Goal: Task Accomplishment & Management: Use online tool/utility

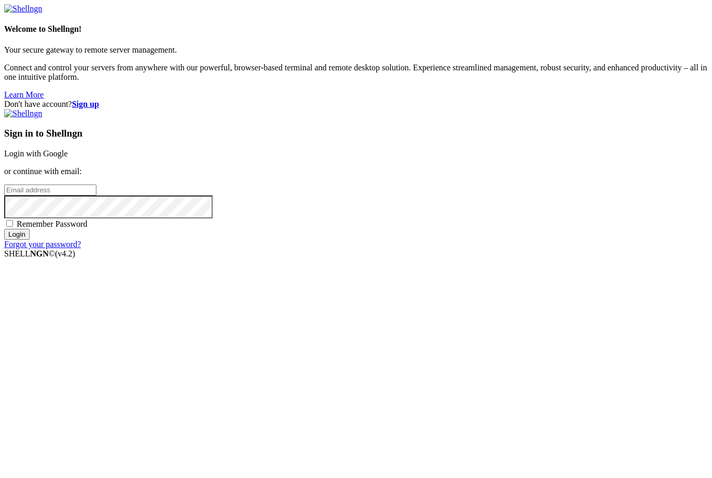
click at [96, 196] on input "email" at bounding box center [50, 190] width 92 height 11
click at [68, 158] on link "Login with Google" at bounding box center [36, 153] width 64 height 9
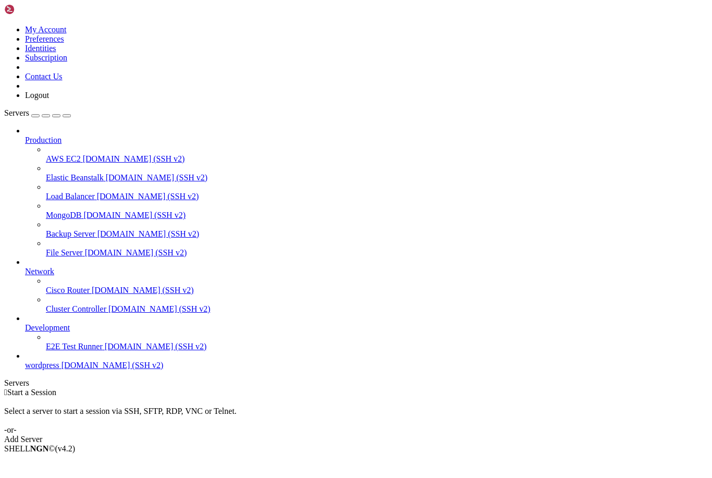
click at [62, 370] on span "[DOMAIN_NAME] (SSH v2)" at bounding box center [113, 365] width 102 height 9
click at [67, 370] on span "[DOMAIN_NAME] (SSH v2)" at bounding box center [113, 365] width 102 height 9
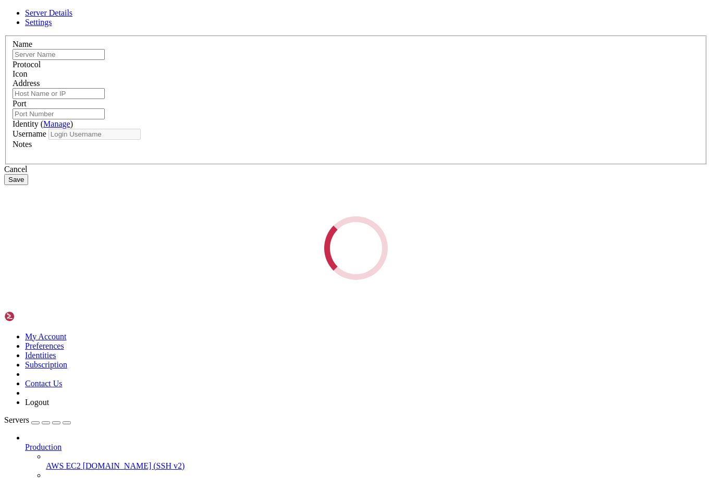
type input "wordpress"
type input "[DOMAIN_NAME]"
type input "22"
type input "[DOMAIN_NAME]"
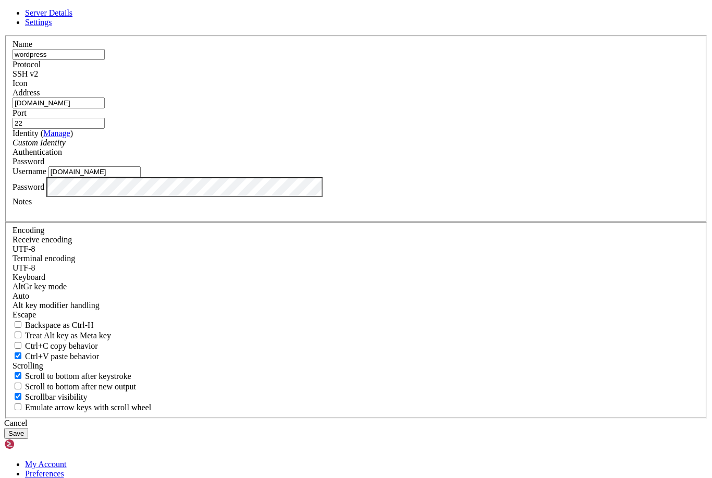
drag, startPoint x: 500, startPoint y: 96, endPoint x: 370, endPoint y: 48, distance: 138.9
click at [4, 35] on icon at bounding box center [4, 35] width 0 height 0
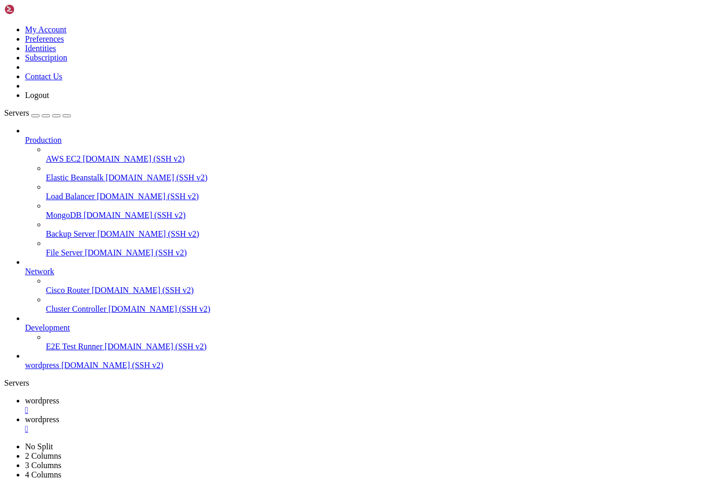
type input "/srv/htdocs"
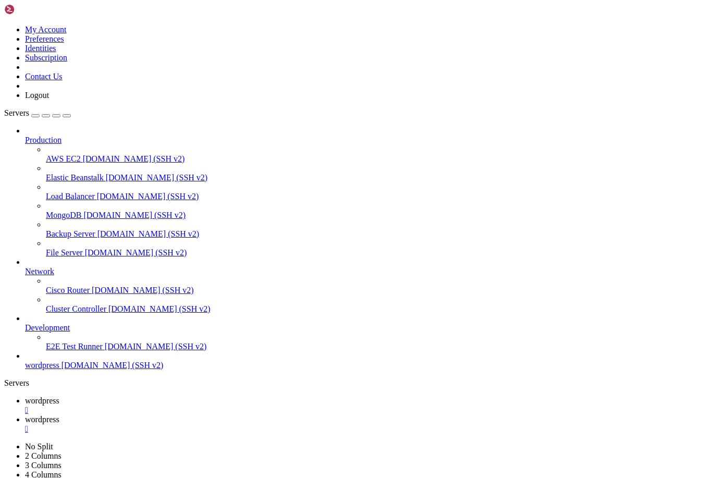
type textarea "define('NONCE_SALT', 'R+mZ9+_4DtCz%S3909p[$d>Aav}b~!#>Mo#pPwpV)WZINpr15N#.JvU%5…"
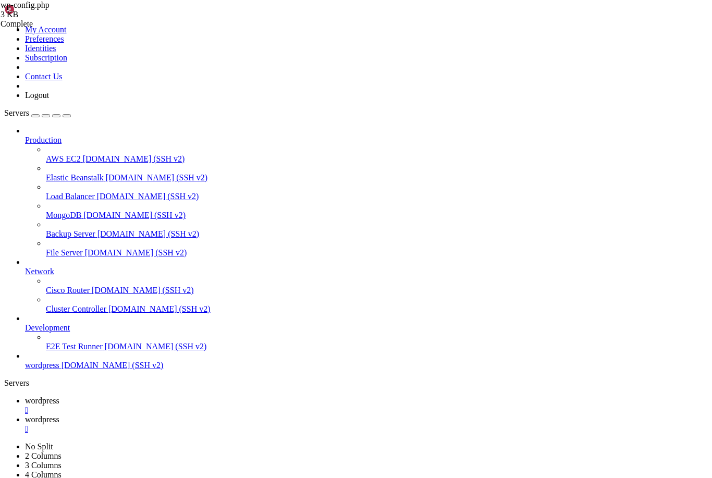
paste textarea "define('SUPABASE_ORG_ID','YOUR-ORG-UUID');"
type textarea "define('SUPABASE_ORG_ID','YOUR-ORG-UUID');"
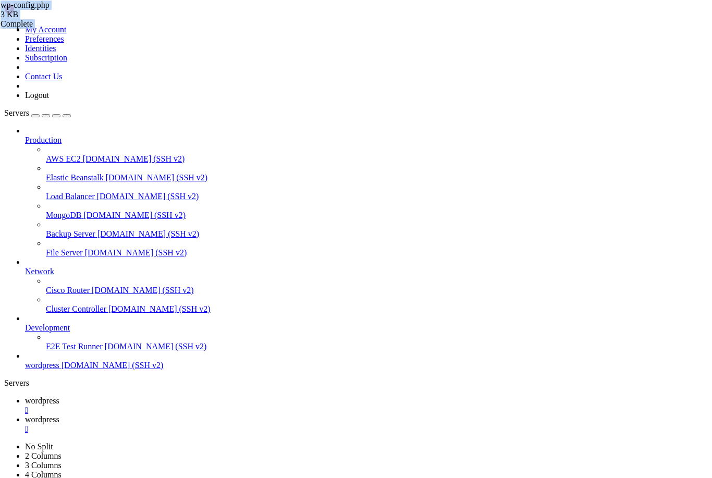
click at [105, 29] on div "Complete" at bounding box center [53, 23] width 104 height 9
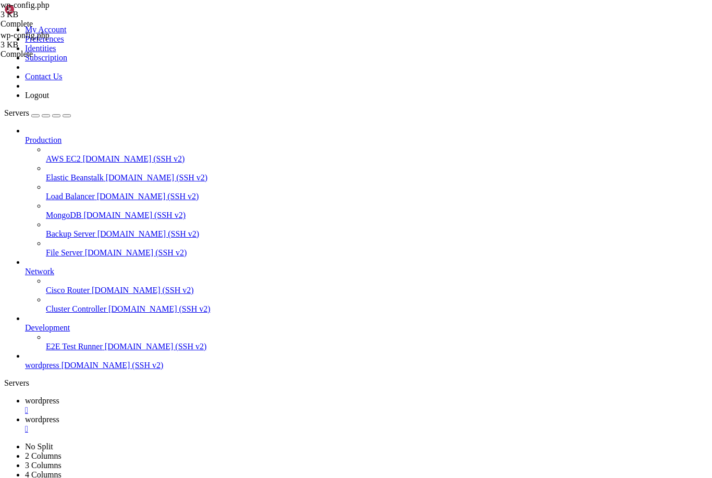
drag, startPoint x: 279, startPoint y: 362, endPoint x: 357, endPoint y: 363, distance: 77.2
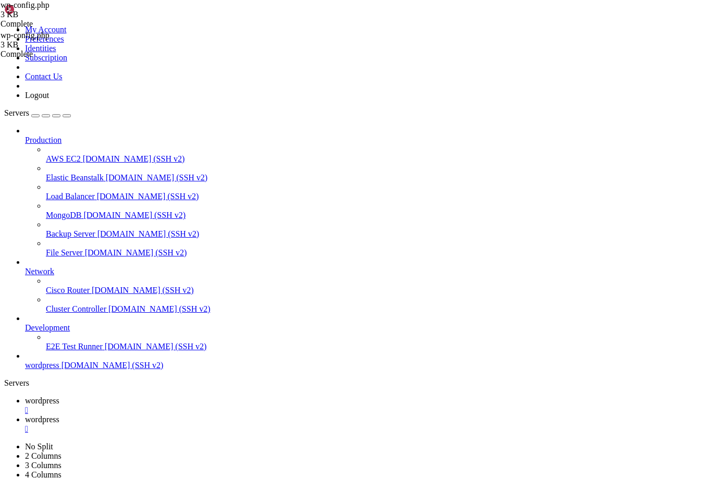
type textarea "define('SUPABASE_ORG_ID','YOUR-ORG-UUID');"
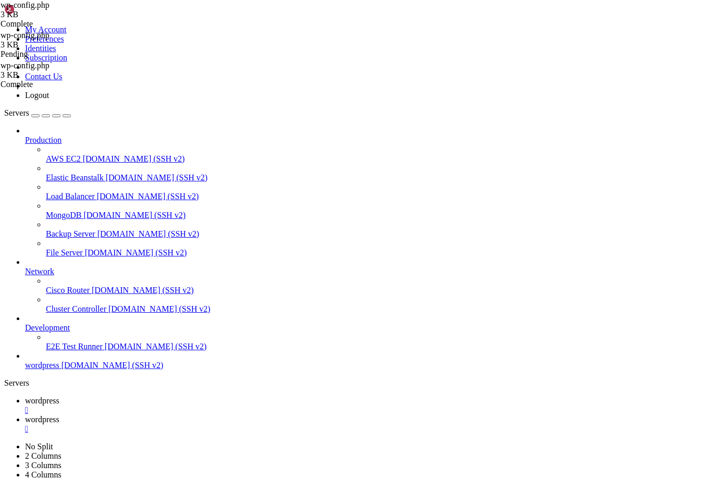
drag, startPoint x: 279, startPoint y: 346, endPoint x: 357, endPoint y: 346, distance: 78.2
paste textarea "[SECURITY_DATA]"
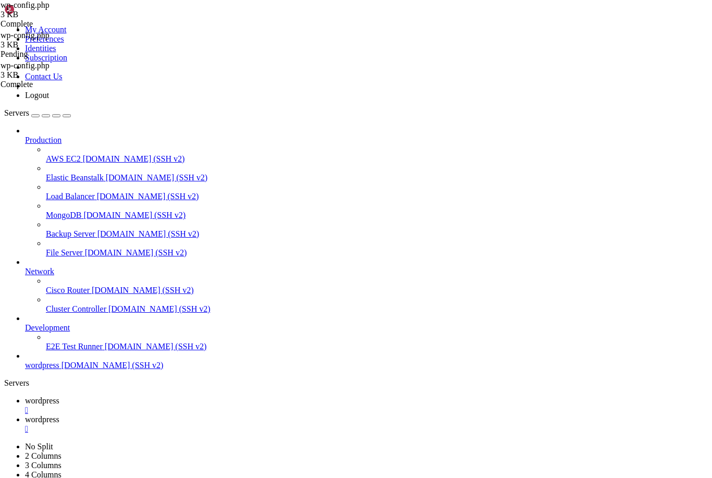
drag, startPoint x: 300, startPoint y: 356, endPoint x: 250, endPoint y: 353, distance: 49.6
paste textarea "elekpiftecwodlzbtgid"
type textarea "define('SUPABASE_ORG_ID','elekpiftecwodlzbtgid');"
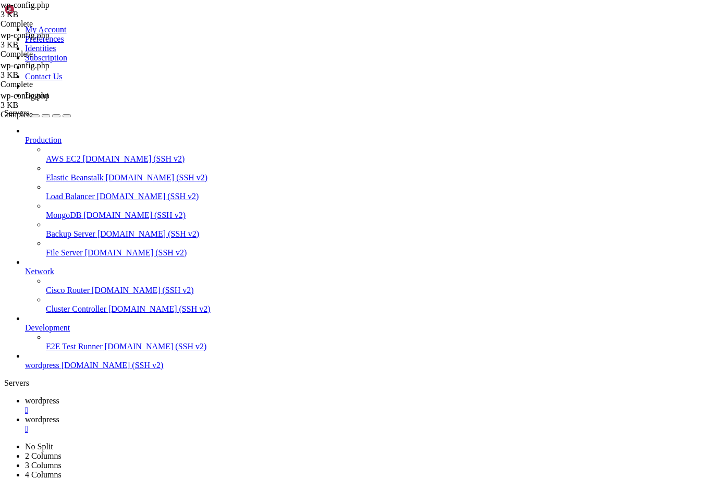
drag, startPoint x: 304, startPoint y: 336, endPoint x: 256, endPoint y: 334, distance: 48.5
type textarea "* WordPress Database Table prefix."
